Goal: Task Accomplishment & Management: Manage account settings

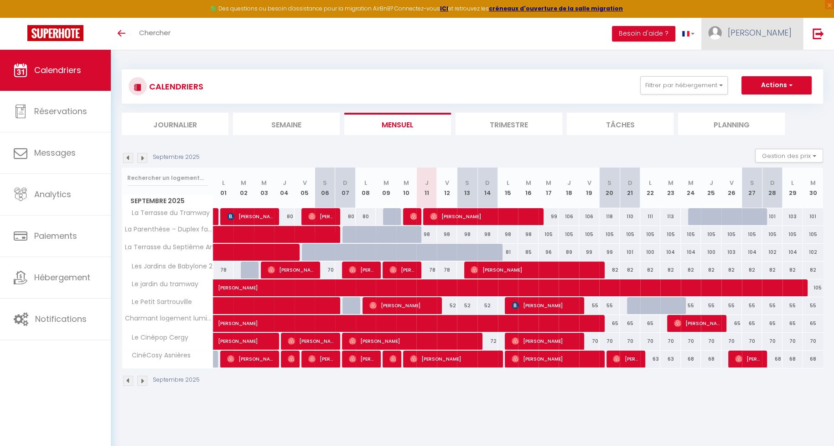
click at [774, 31] on span "[PERSON_NAME]" at bounding box center [760, 32] width 64 height 11
click at [760, 54] on div "Paramètres Équipe" at bounding box center [766, 71] width 73 height 39
click at [757, 56] on link "Paramètres" at bounding box center [767, 64] width 68 height 16
select select "28"
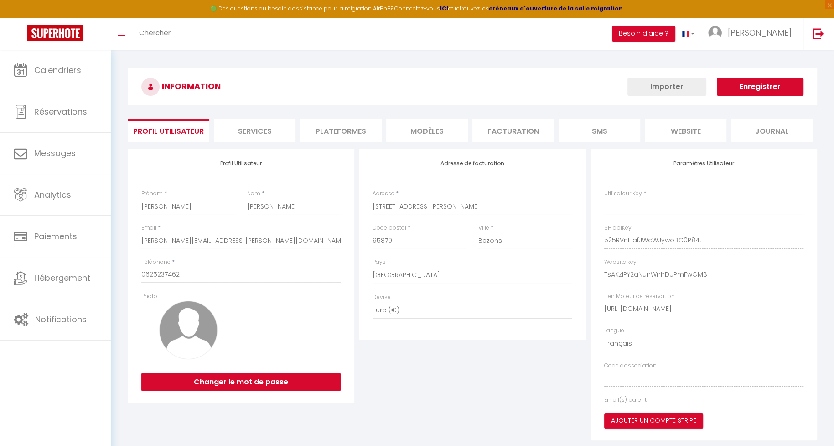
type input "525RVnEiafJWcWJywoBC0P84t"
type input "TsAKzIPY2aNunWnhDUPmFwGMB"
type input "[URL][DOMAIN_NAME]"
select select "fr"
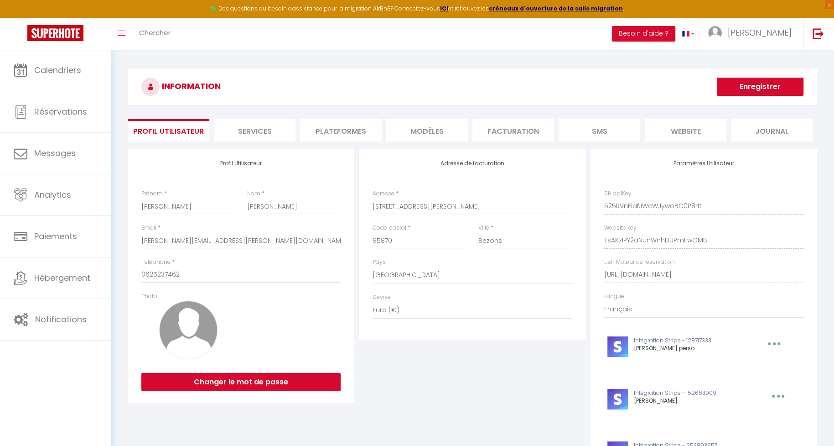
click at [365, 130] on li "Plateformes" at bounding box center [341, 130] width 82 height 22
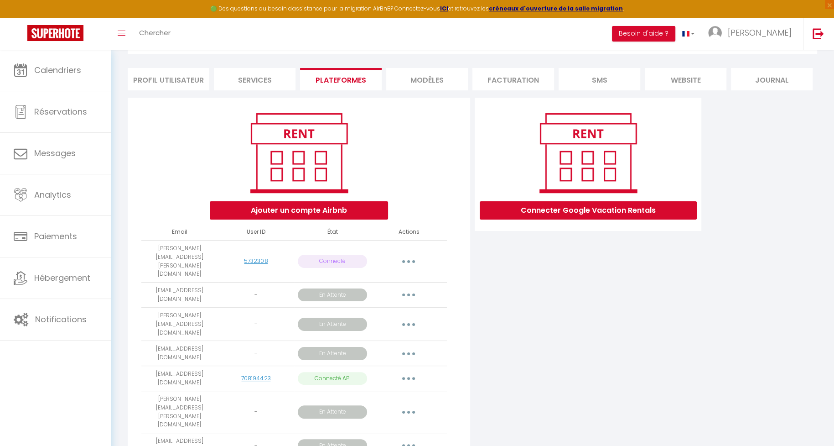
scroll to position [59, 0]
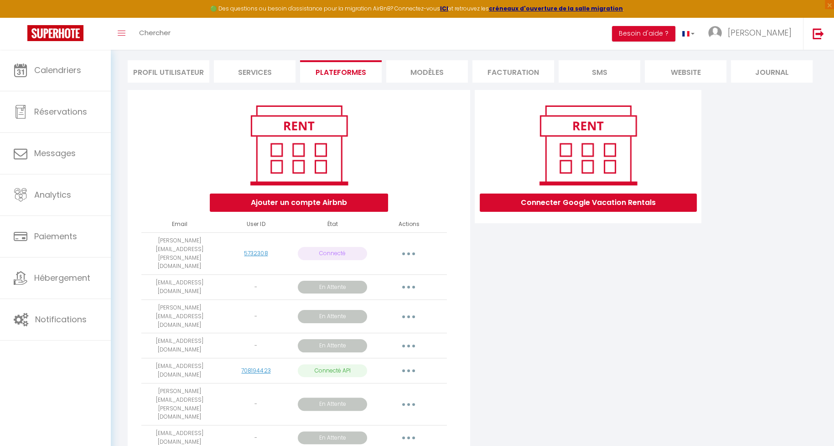
click at [406, 363] on button "button" at bounding box center [409, 370] width 26 height 15
click at [509, 347] on div "Connecter Google Vacation Rentals" at bounding box center [588, 282] width 231 height 384
click at [325, 397] on p "En Attente" at bounding box center [332, 403] width 69 height 13
click at [494, 359] on div "Connecter Google Vacation Rentals" at bounding box center [588, 282] width 231 height 384
